Goal: Transaction & Acquisition: Purchase product/service

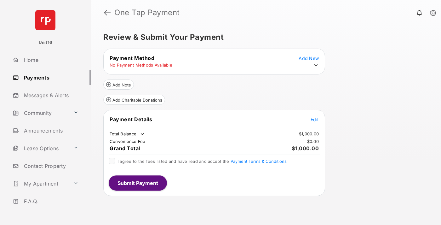
click at [315, 119] on span "Edit" at bounding box center [314, 119] width 8 height 5
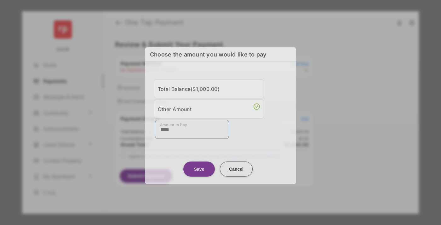
type input "****"
click at [199, 165] on button "Save" at bounding box center [198, 168] width 31 height 15
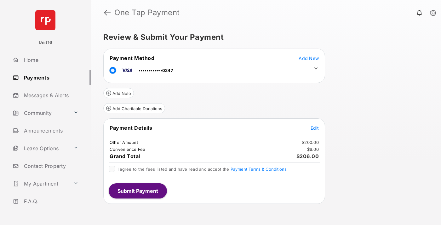
click at [316, 68] on icon at bounding box center [316, 69] width 6 height 6
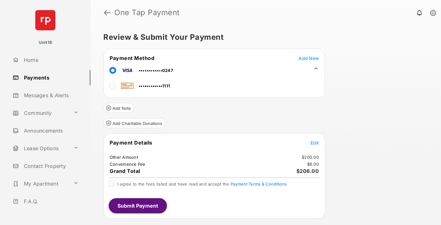
click at [315, 142] on span "Edit" at bounding box center [314, 142] width 8 height 5
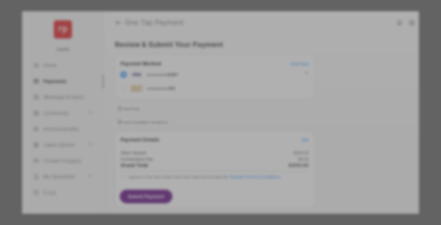
click at [199, 174] on button "Save" at bounding box center [198, 176] width 31 height 15
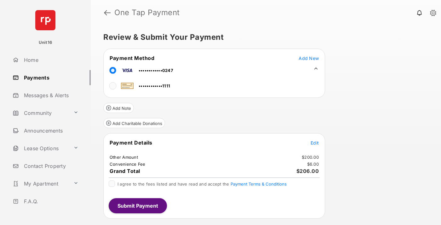
click at [137, 205] on button "Submit Payment" at bounding box center [138, 205] width 58 height 15
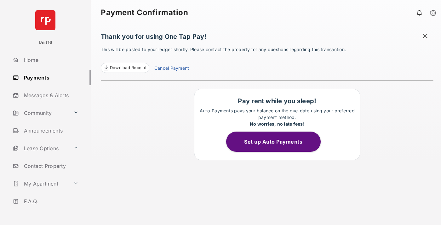
click at [171, 69] on link "Cancel Payment" at bounding box center [171, 69] width 35 height 8
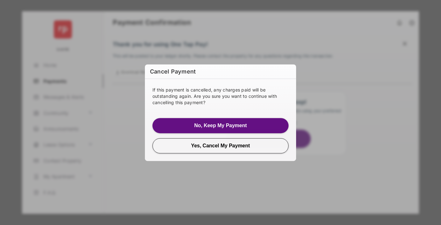
click at [220, 145] on button "Yes, Cancel My Payment" at bounding box center [220, 145] width 136 height 15
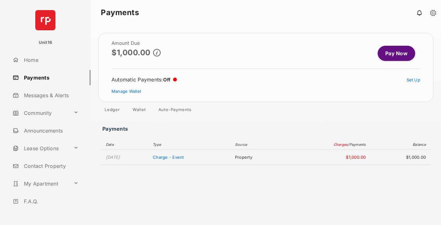
click at [126, 91] on link "Manage Wallet" at bounding box center [126, 90] width 30 height 5
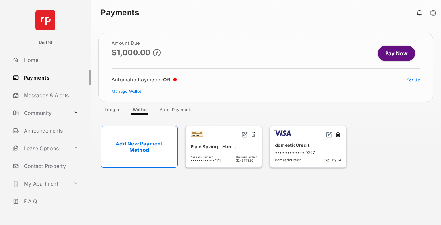
click at [338, 134] on button at bounding box center [338, 134] width 6 height 7
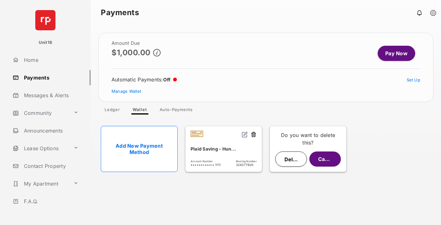
click at [291, 159] on button "Delete" at bounding box center [290, 158] width 31 height 15
